Goal: Information Seeking & Learning: Learn about a topic

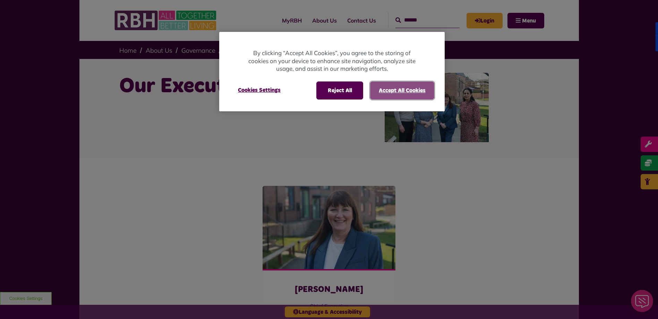
click at [373, 87] on button "Accept All Cookies" at bounding box center [402, 91] width 64 height 18
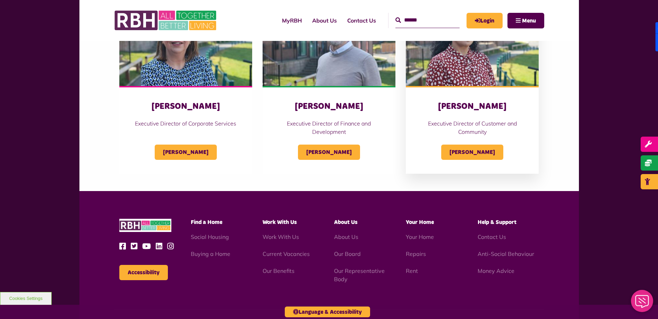
scroll to position [278, 0]
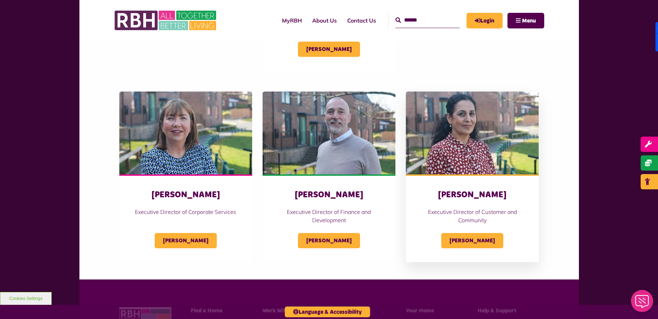
click at [481, 169] on img at bounding box center [472, 133] width 133 height 83
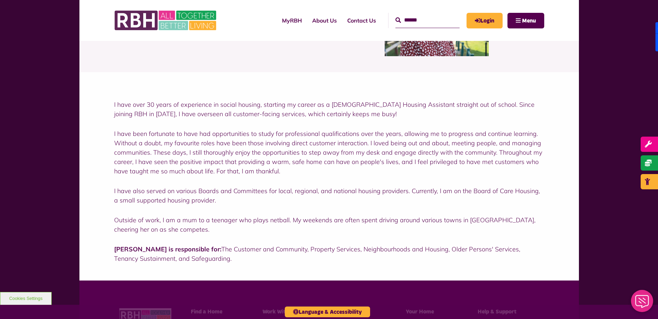
scroll to position [208, 0]
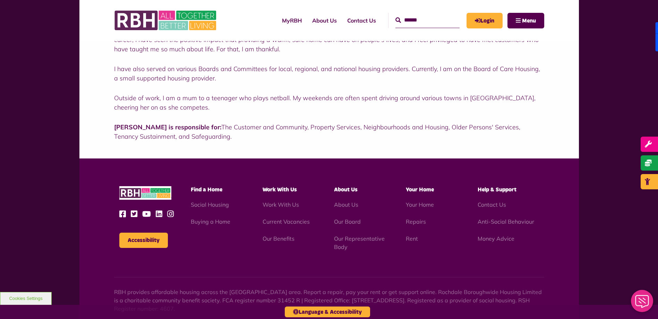
click at [158, 126] on strong "[PERSON_NAME] is responsible for:" at bounding box center [167, 127] width 107 height 8
drag, startPoint x: 282, startPoint y: 125, endPoint x: 327, endPoint y: 126, distance: 44.4
click at [327, 126] on p "[PERSON_NAME] is responsible for: The Customer and Community, Property Services…" at bounding box center [329, 132] width 430 height 19
drag, startPoint x: 327, startPoint y: 126, endPoint x: 457, endPoint y: 102, distance: 132.6
click at [457, 102] on p "Outside of work, I am a mum to a teenager who plays netball. My weekends are of…" at bounding box center [329, 102] width 430 height 19
